Goal: Task Accomplishment & Management: Complete application form

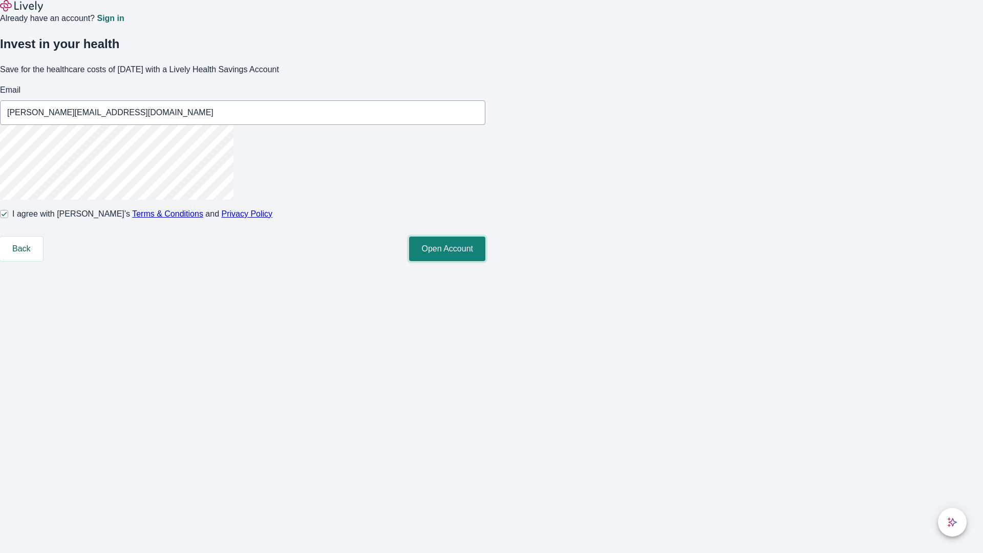
click at [485, 261] on button "Open Account" at bounding box center [447, 249] width 76 height 25
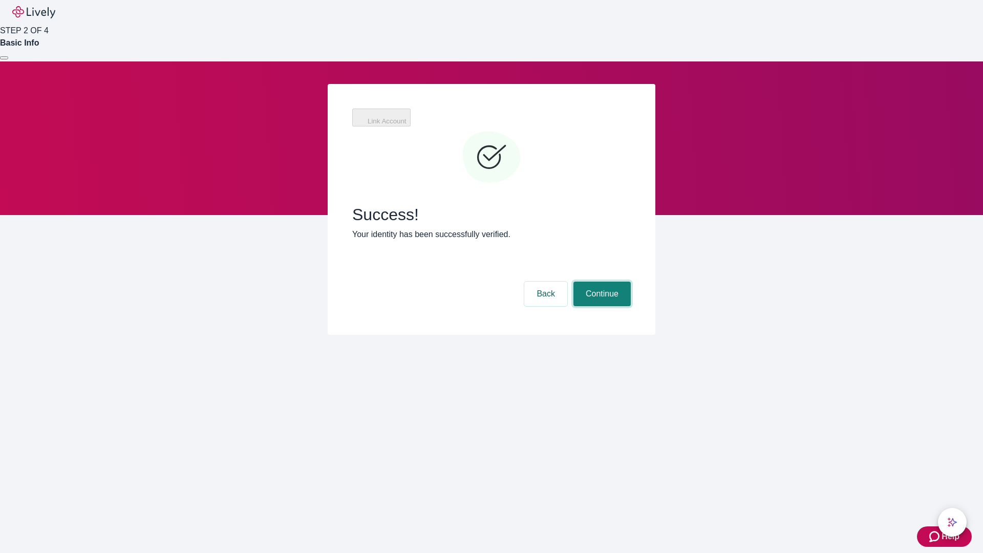
click at [601, 282] on button "Continue" at bounding box center [602, 294] width 57 height 25
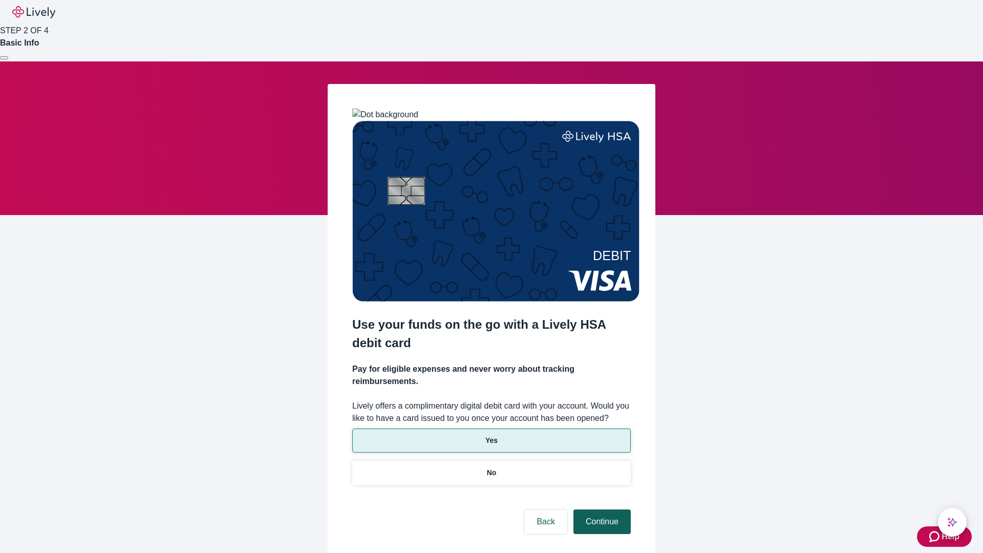
click at [491, 435] on p "Yes" at bounding box center [491, 440] width 12 height 11
click at [601, 510] on button "Continue" at bounding box center [602, 522] width 57 height 25
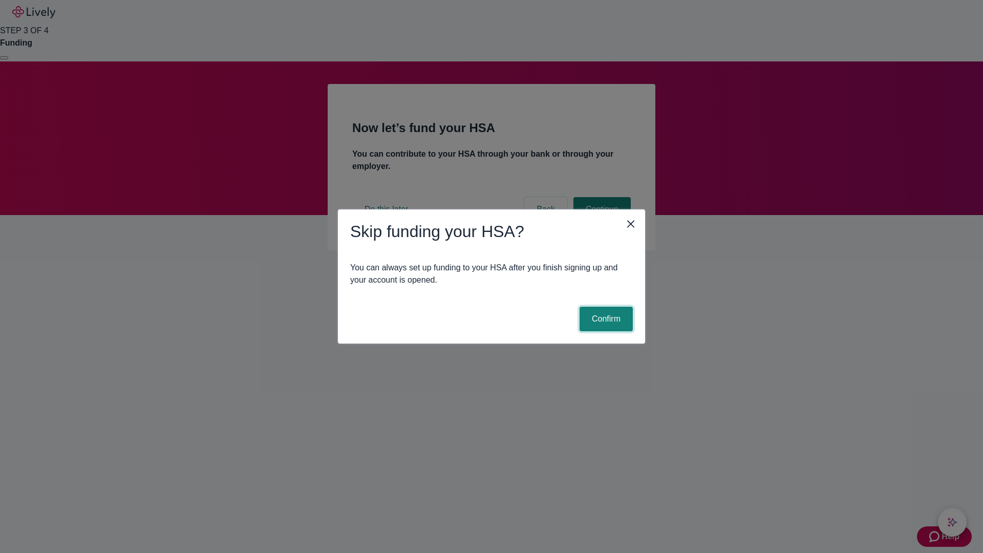
click at [605, 319] on button "Confirm" at bounding box center [606, 319] width 53 height 25
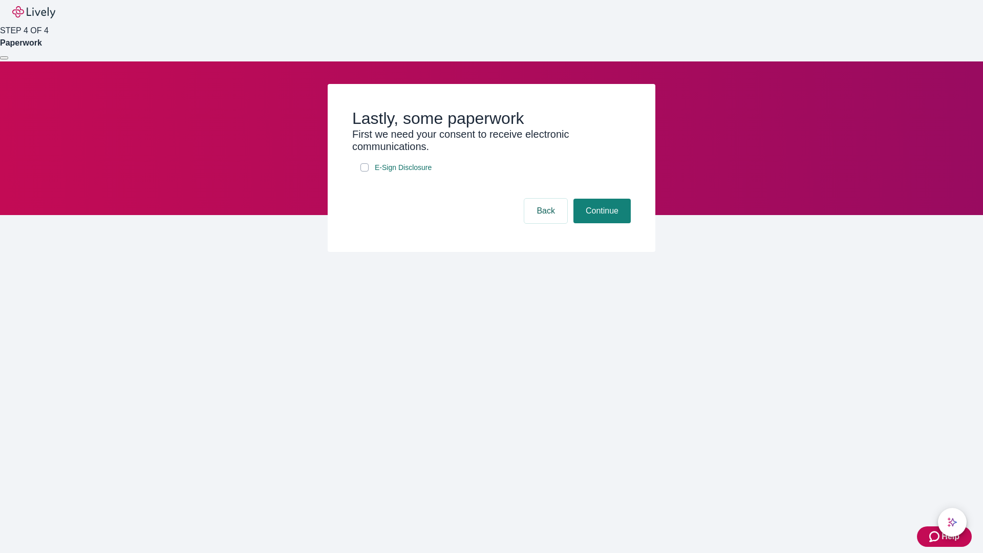
click at [365, 172] on input "E-Sign Disclosure" at bounding box center [365, 167] width 8 height 8
checkbox input "true"
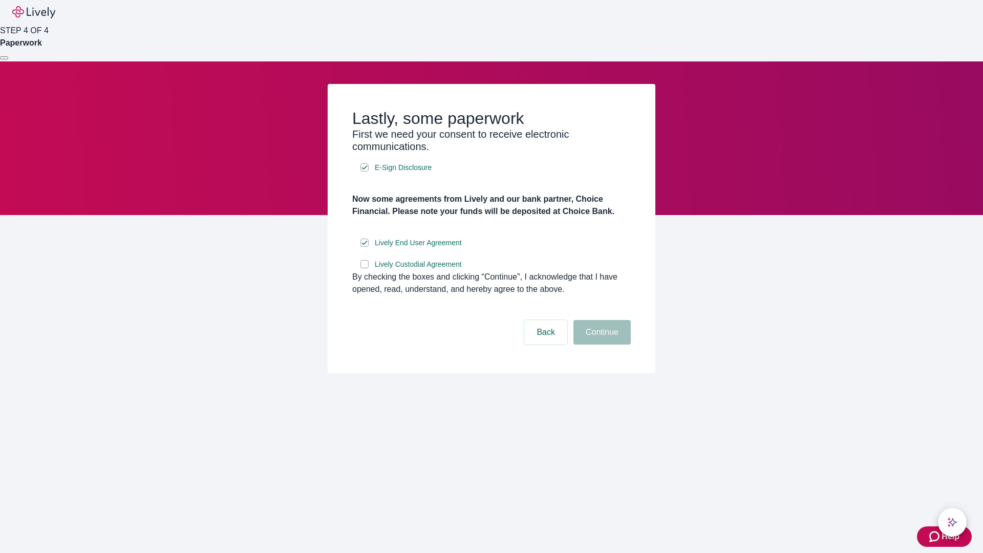
click at [365, 268] on input "Lively Custodial Agreement" at bounding box center [365, 264] width 8 height 8
checkbox input "true"
click at [601, 345] on button "Continue" at bounding box center [602, 332] width 57 height 25
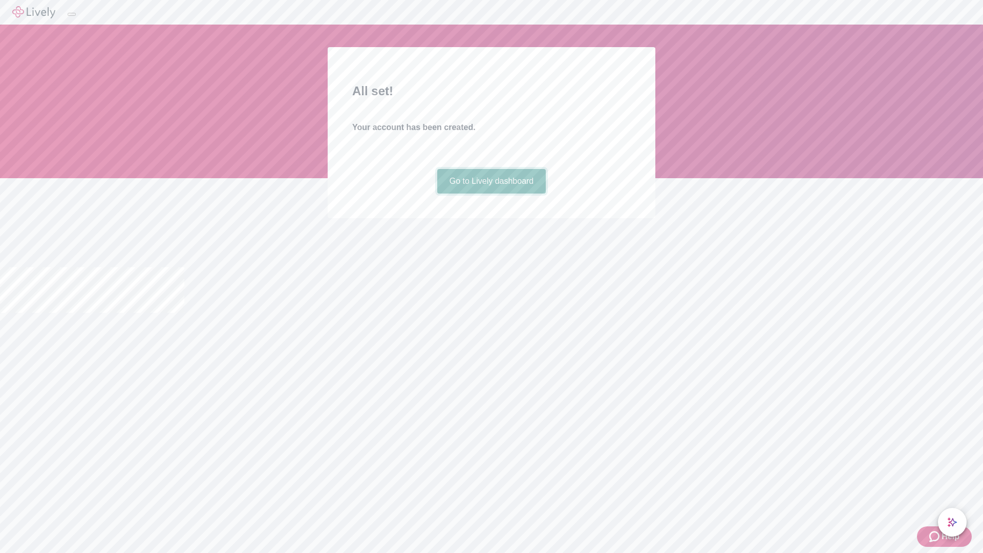
click at [491, 194] on link "Go to Lively dashboard" at bounding box center [491, 181] width 109 height 25
